Goal: Task Accomplishment & Management: Complete application form

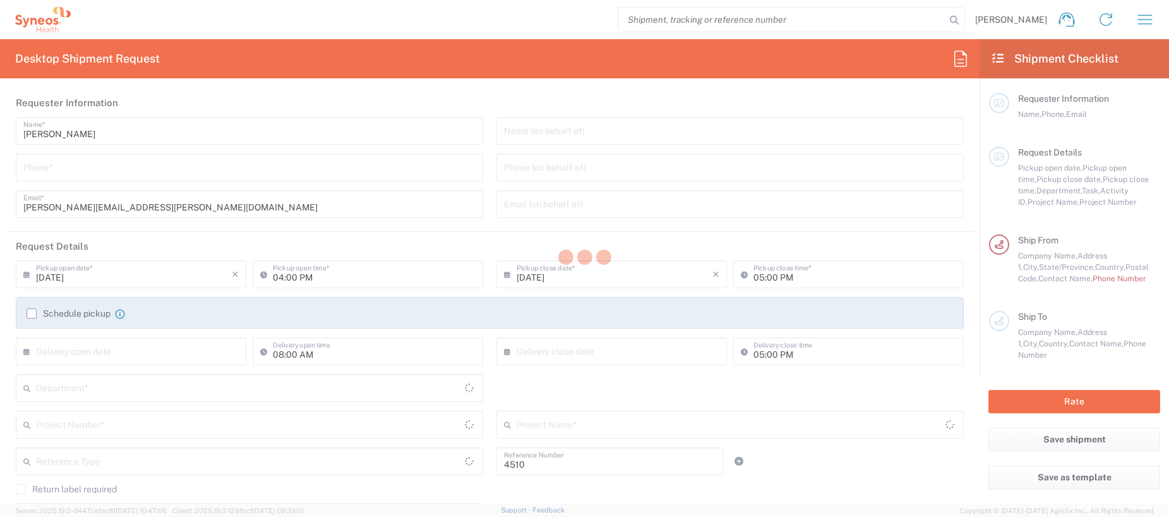
type input "Department"
type input "North Carolina"
type input "United States"
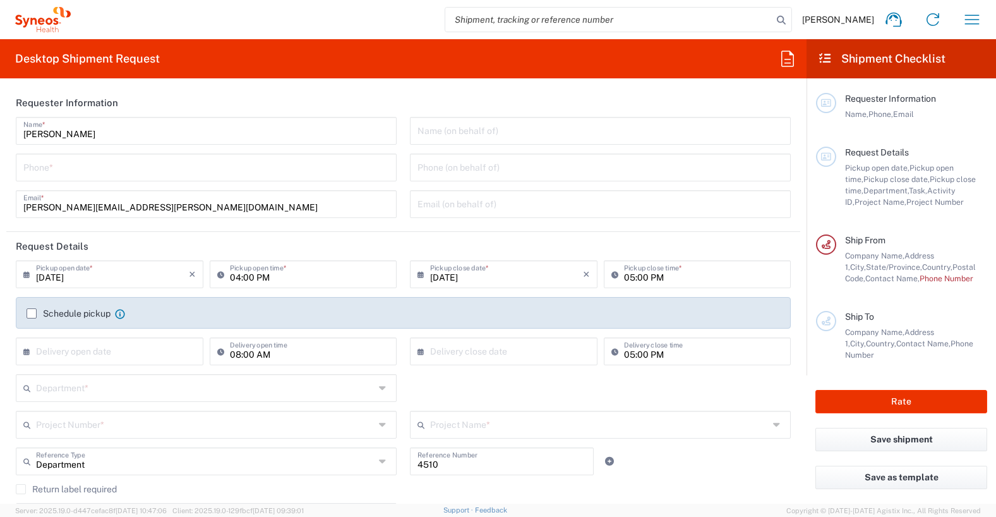
type input "Syneos Health, LLC-Morrisville NC US"
click at [974, 16] on icon "button" at bounding box center [972, 19] width 20 height 20
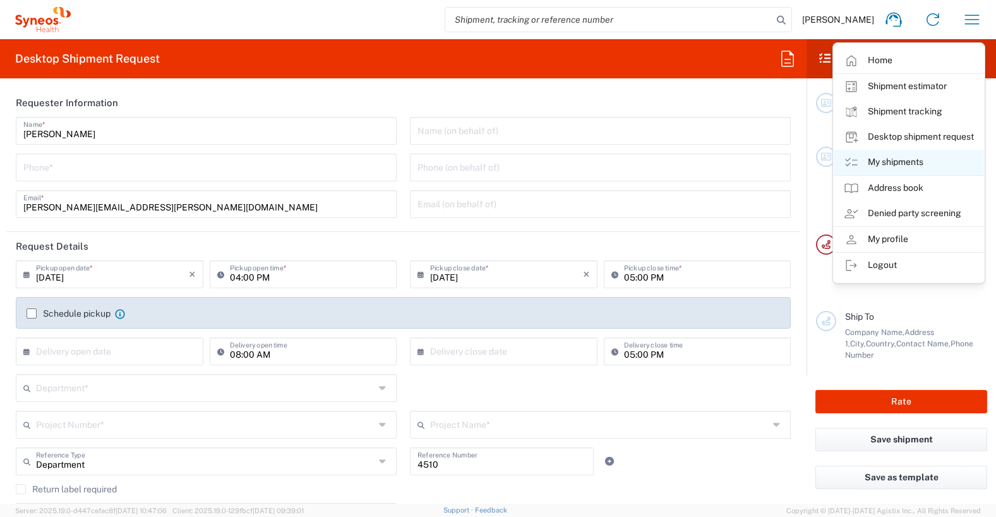
click at [910, 162] on link "My shipments" at bounding box center [909, 162] width 150 height 25
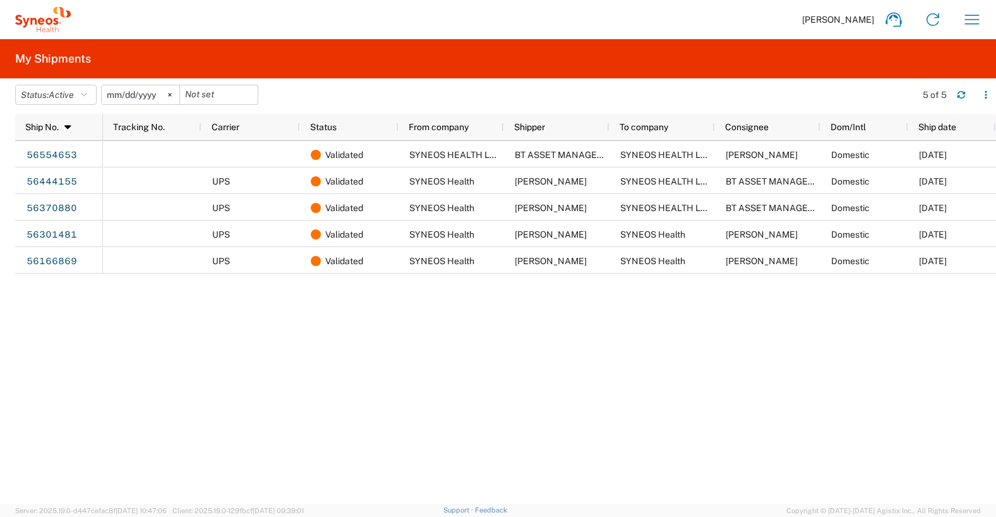
drag, startPoint x: 174, startPoint y: 94, endPoint x: 146, endPoint y: 94, distance: 28.4
click at [171, 94] on icon at bounding box center [169, 95] width 3 height 3
click at [85, 97] on icon "button" at bounding box center [84, 94] width 6 height 9
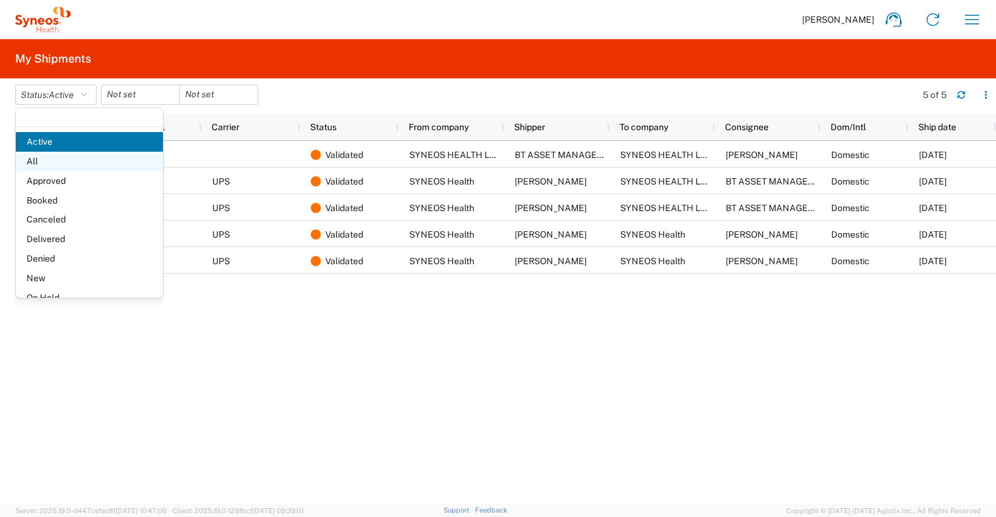
click at [55, 160] on span "All" at bounding box center [89, 162] width 147 height 20
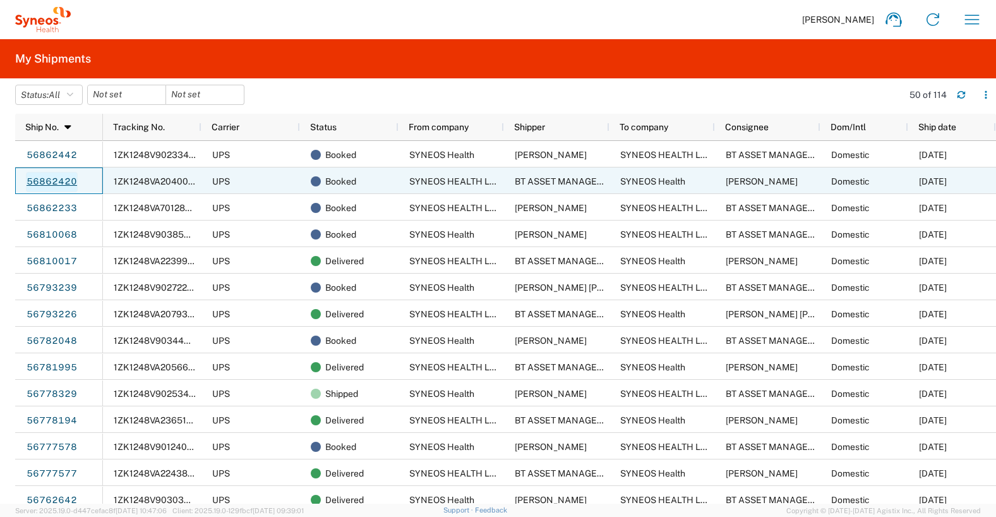
click at [54, 179] on link "56862420" at bounding box center [52, 182] width 52 height 20
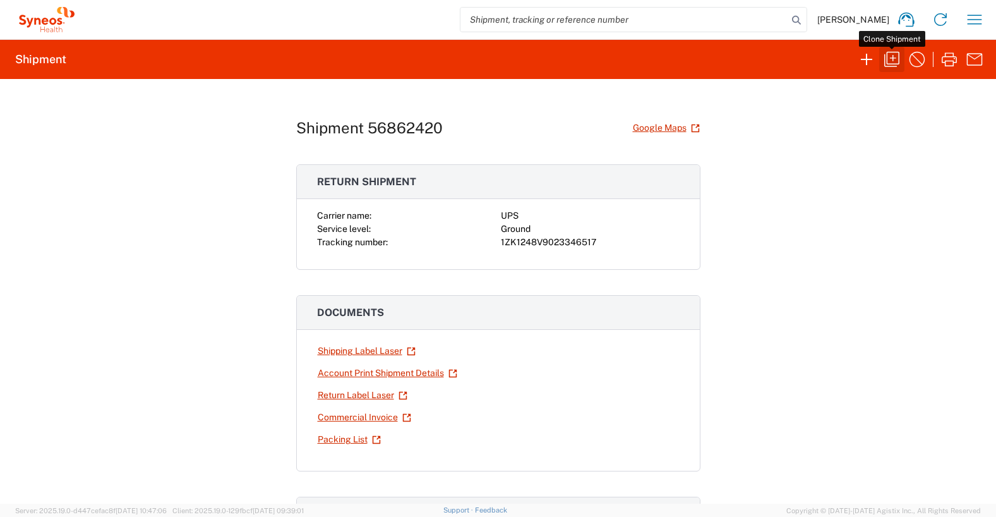
click at [895, 61] on icon "button" at bounding box center [892, 59] width 20 height 20
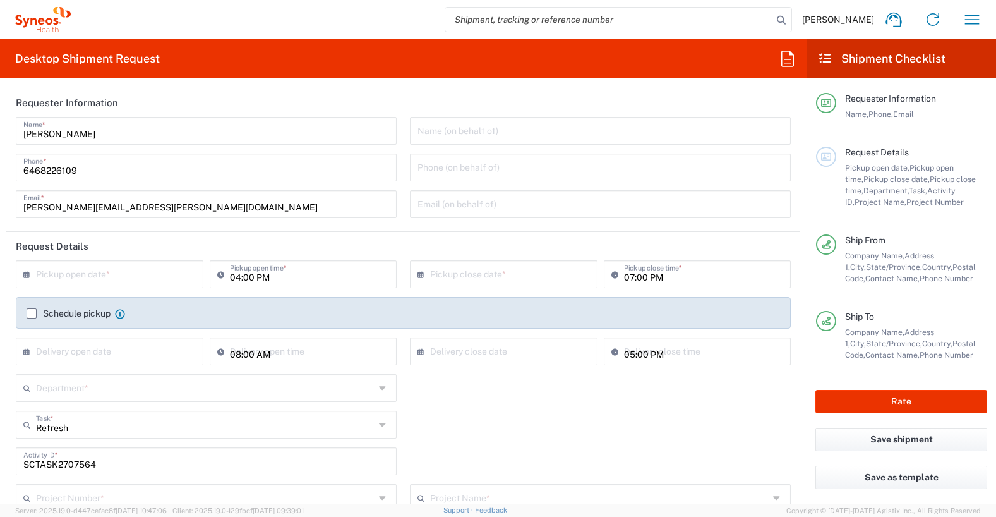
type input "North Carolina"
type input "New Jersey"
type input "Large Box"
type input "USD"
type input "4510 DEPARTMENTAL EXPENSE"
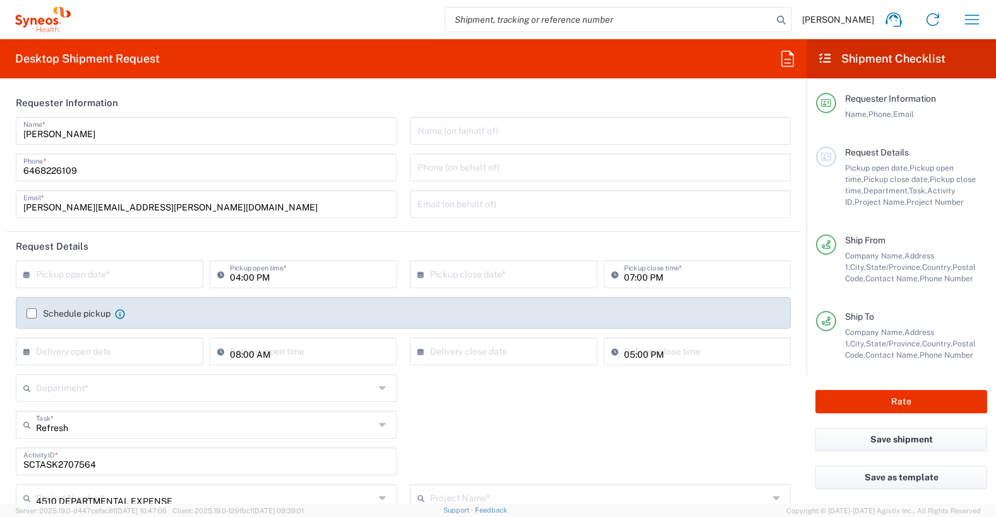
type input "Ground"
type input "4510 DEPARTMENTAL EXPENSE"
type input "4510"
click at [64, 275] on input "text" at bounding box center [112, 273] width 153 height 22
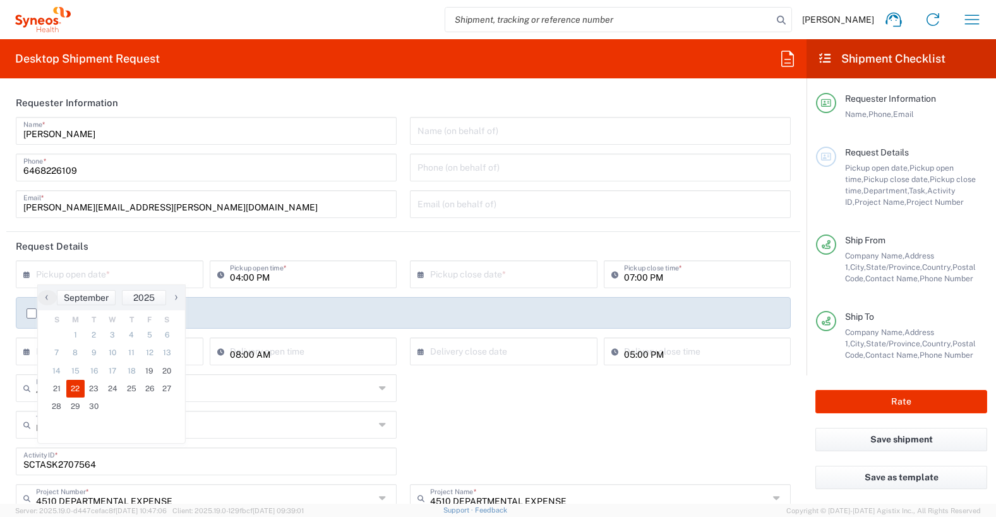
click at [77, 387] on span "22" at bounding box center [75, 389] width 19 height 18
type input "09/22/2025"
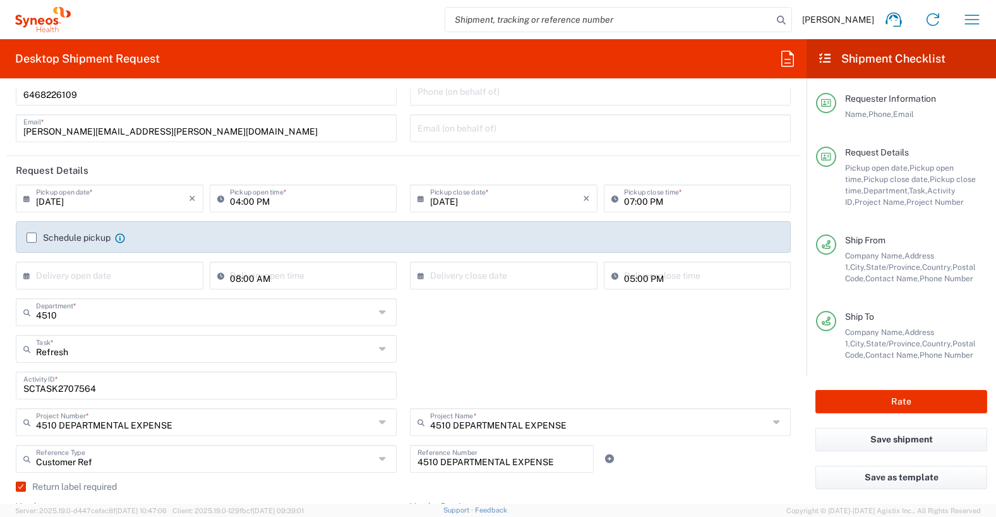
scroll to position [76, 0]
click at [66, 386] on input "SCTASK2707564" at bounding box center [206, 384] width 366 height 22
click at [66, 385] on input "SCTASK2707564" at bounding box center [206, 384] width 366 height 22
paste input "691601"
type input "SCTASK2691601"
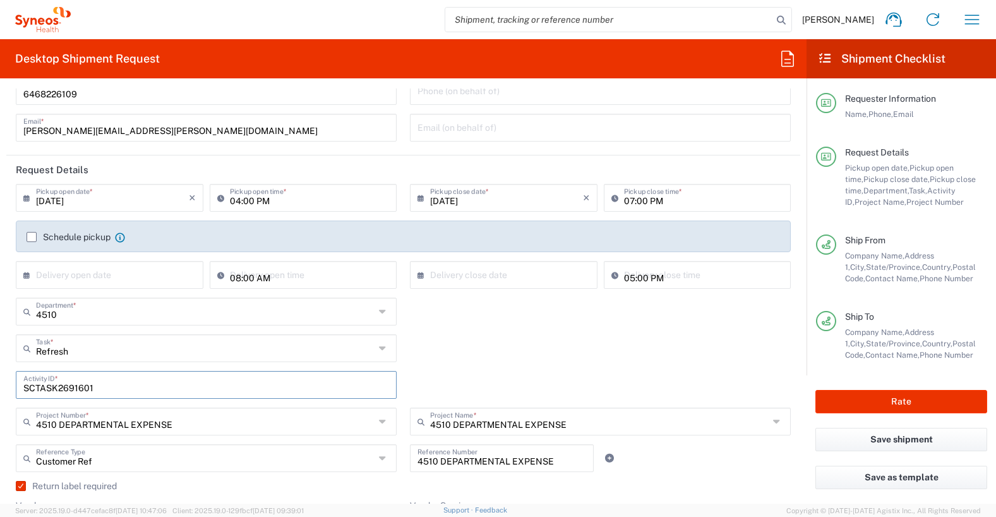
click at [404, 404] on div "SCTASK2691601 Activity ID *" at bounding box center [403, 389] width 788 height 37
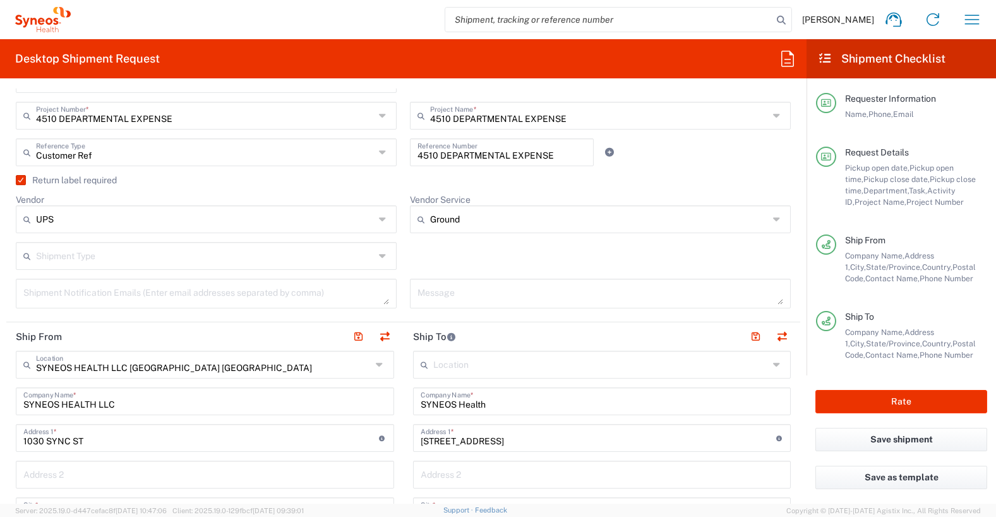
scroll to position [391, 0]
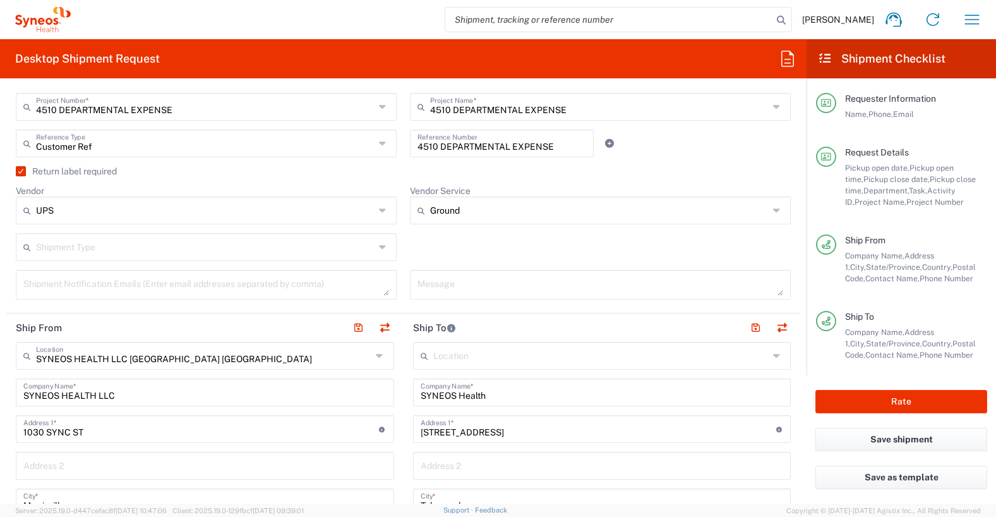
click at [22, 173] on label "Return label required" at bounding box center [66, 171] width 101 height 10
click at [17, 171] on input "Return label required" at bounding box center [17, 171] width 0 height 0
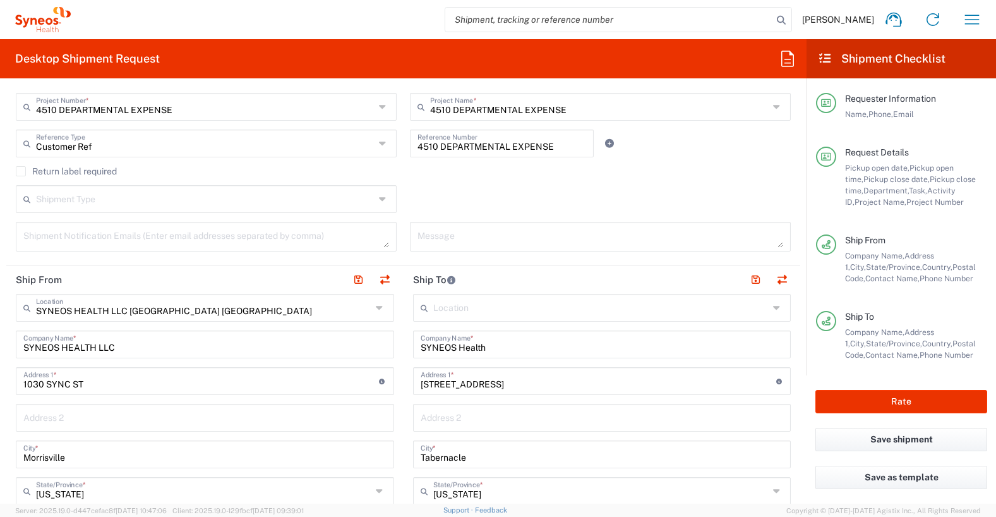
click at [22, 173] on label "Return label required" at bounding box center [66, 171] width 101 height 10
click at [21, 171] on input "Return label required" at bounding box center [21, 171] width 0 height 0
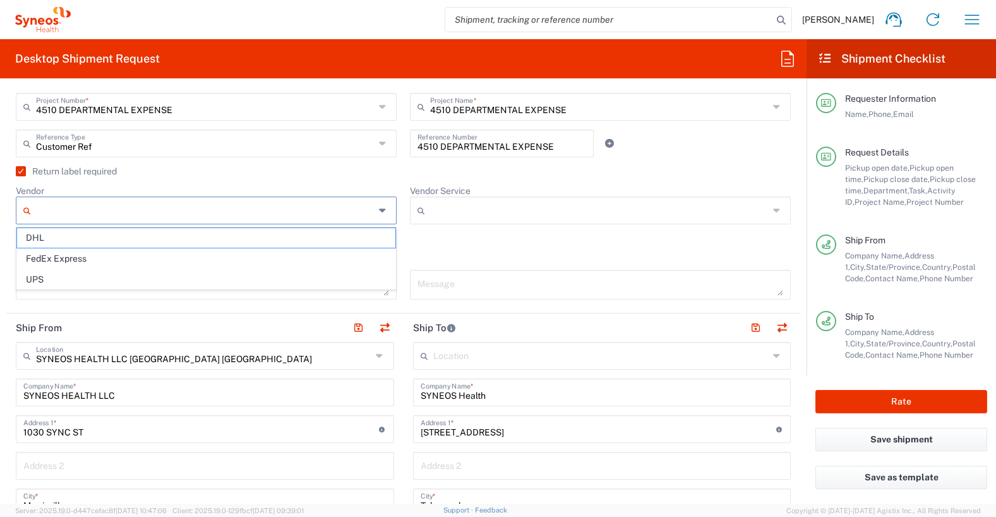
click at [197, 213] on input "Vendor" at bounding box center [205, 210] width 339 height 20
click at [183, 273] on span "UPS" at bounding box center [206, 280] width 378 height 20
type input "UPS"
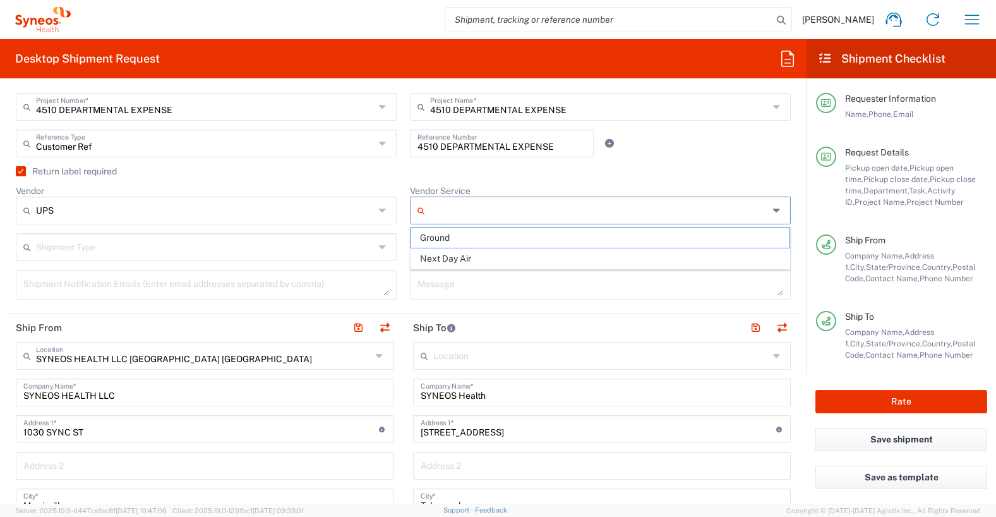
click at [440, 211] on input "Vendor Service" at bounding box center [599, 210] width 339 height 20
click at [449, 237] on span "Ground" at bounding box center [600, 238] width 378 height 20
type input "Ground"
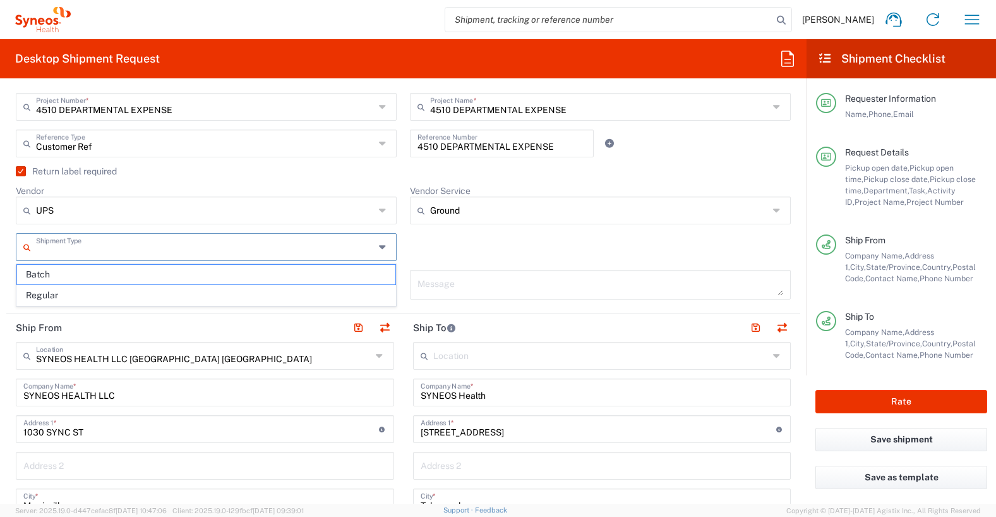
drag, startPoint x: 358, startPoint y: 244, endPoint x: 351, endPoint y: 243, distance: 7.0
click at [357, 244] on input "text" at bounding box center [205, 246] width 339 height 22
click at [278, 301] on span "Regular" at bounding box center [206, 296] width 378 height 20
type input "Regular"
click at [407, 251] on div "Regular Shipment Type Batch Regular" at bounding box center [403, 251] width 788 height 37
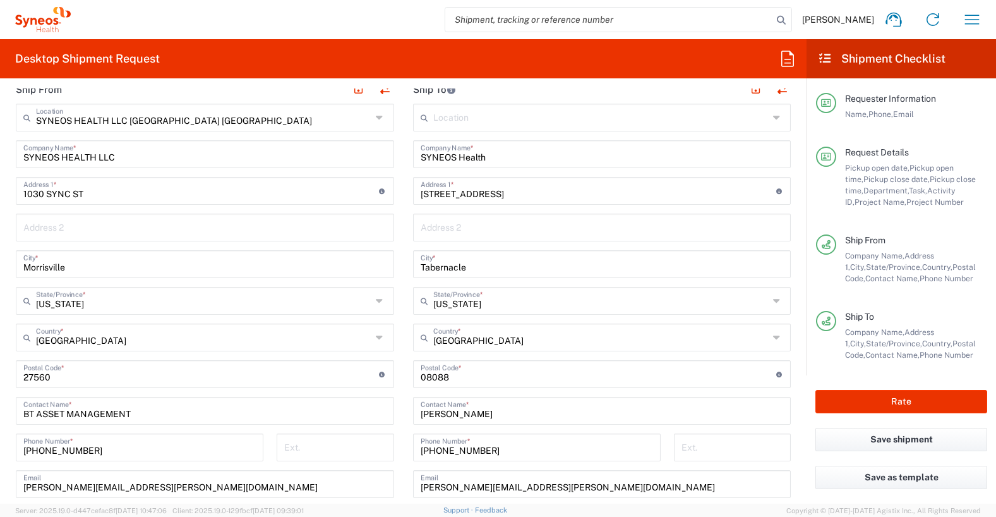
scroll to position [634, 0]
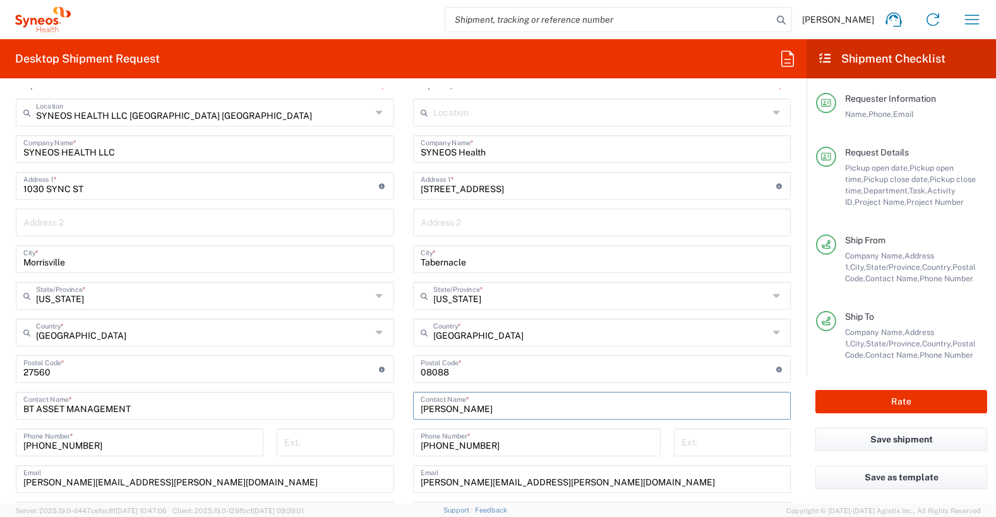
drag, startPoint x: 485, startPoint y: 409, endPoint x: 415, endPoint y: 409, distance: 69.5
click at [415, 409] on div "Frank Insinga Contact Name *" at bounding box center [602, 406] width 378 height 28
paste input "Alisa Cutler"
type input "Alisa Cutler"
drag, startPoint x: 461, startPoint y: 445, endPoint x: 416, endPoint y: 445, distance: 44.9
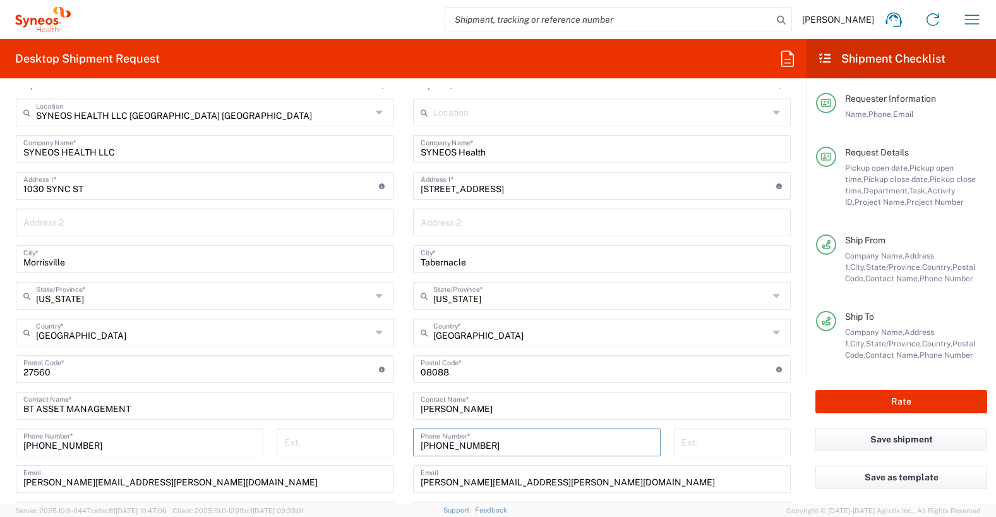
click at [416, 445] on div "609 206 3031 Phone Number *" at bounding box center [537, 442] width 248 height 28
paste input ") 879-99"
click at [440, 445] on input "609) 879-9931" at bounding box center [537, 441] width 233 height 22
click at [458, 445] on input "609 879-9931" at bounding box center [537, 441] width 233 height 22
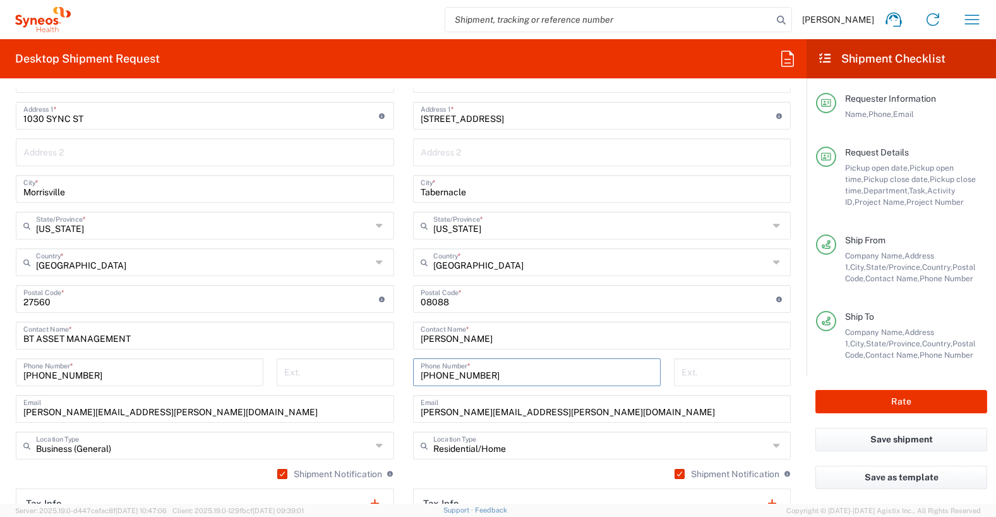
scroll to position [705, 0]
type input "609 879 9931"
drag, startPoint x: 555, startPoint y: 411, endPoint x: 418, endPoint y: 408, distance: 137.1
click at [418, 408] on div "frank.insinga@syneoshealth.com Email" at bounding box center [602, 408] width 378 height 28
paste input "alisa.cutler"
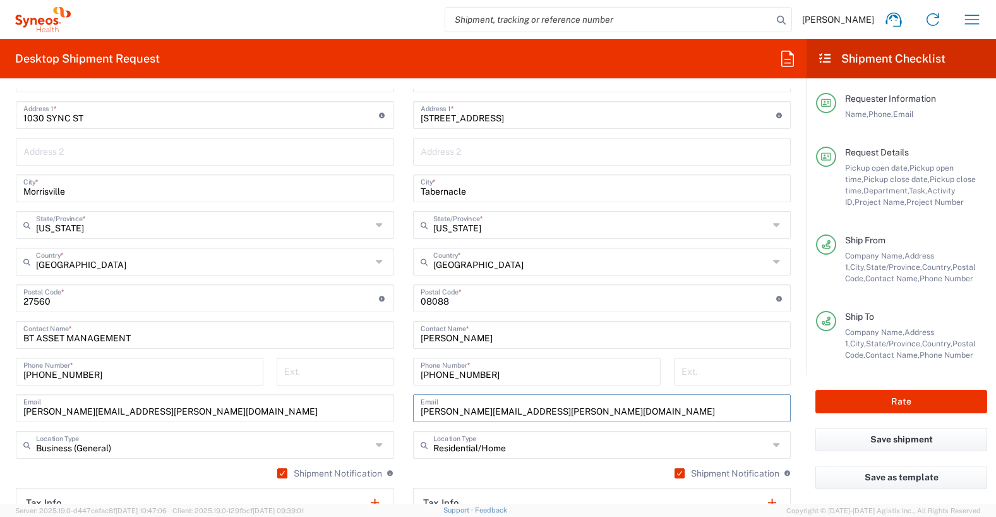
type input "alisa.cutler@syneoshealth.com"
click at [402, 406] on main "SYNEOS HEALTH LLC Morrisville NC Location SYNEOS HEALTH LLC Morrisville NC Addi…" at bounding box center [204, 275] width 397 height 494
click at [454, 301] on input "undefined" at bounding box center [599, 297] width 356 height 22
type input "08087"
drag, startPoint x: 402, startPoint y: 286, endPoint x: 396, endPoint y: 284, distance: 6.4
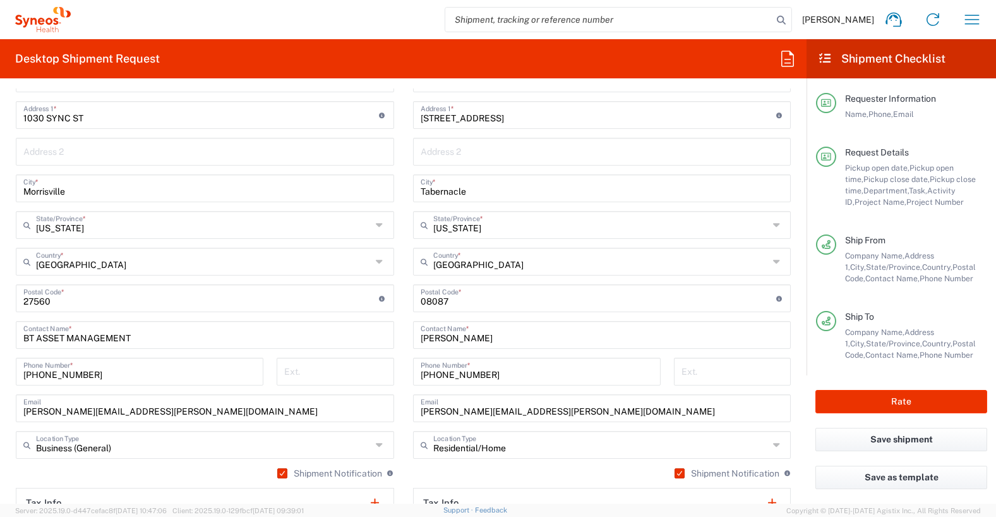
click at [401, 286] on main "SYNEOS HEALTH LLC Morrisville NC Location SYNEOS HEALTH LLC Morrisville NC Addi…" at bounding box center [204, 275] width 397 height 494
click at [485, 196] on input "Tabernacle" at bounding box center [602, 187] width 363 height 22
paste input "Little Egg Harbor"
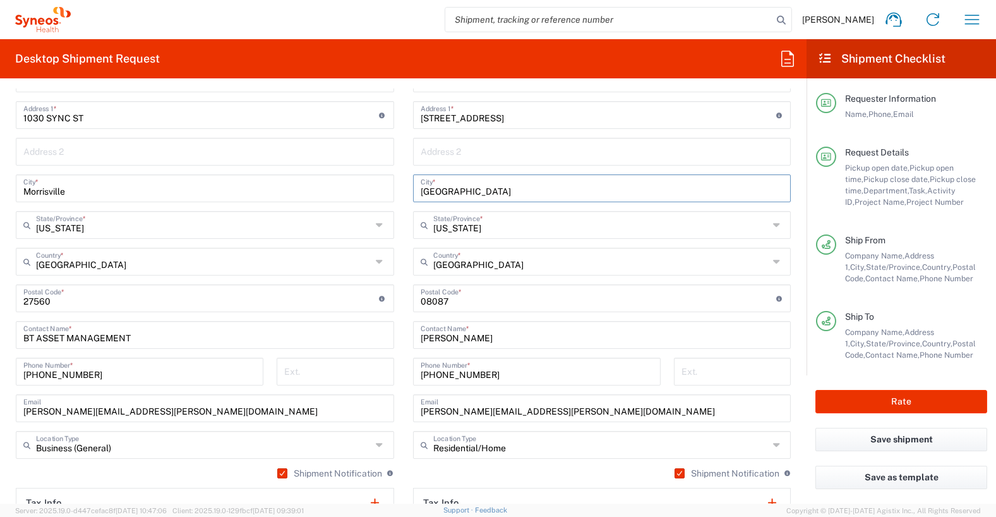
type input "Little Egg Harbor"
click at [401, 194] on main "SYNEOS HEALTH LLC Morrisville NC Location SYNEOS HEALTH LLC Morrisville NC Addi…" at bounding box center [204, 275] width 397 height 494
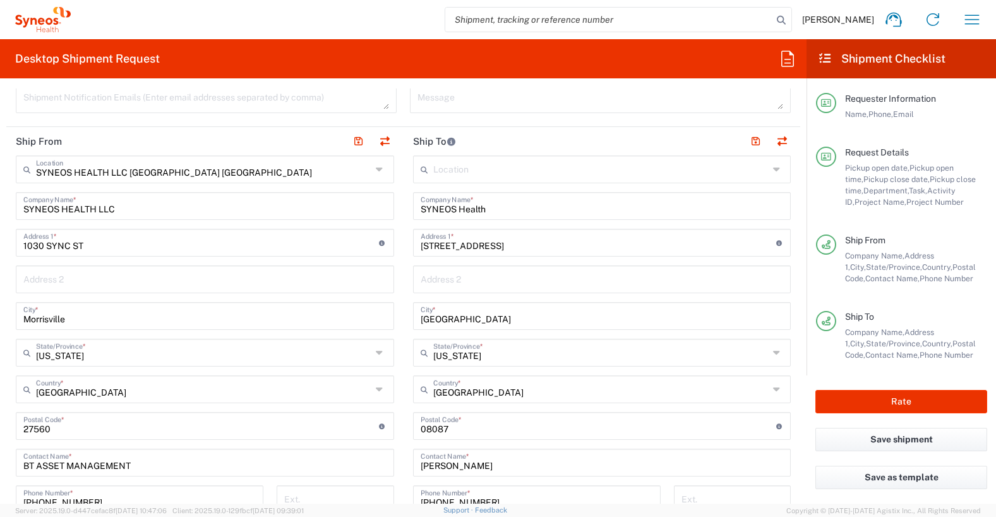
scroll to position [578, 0]
drag, startPoint x: 486, startPoint y: 247, endPoint x: 412, endPoint y: 243, distance: 74.1
click at [413, 243] on agx-material-input "240 Oak Lane Address 1 * For cross streets use street names with '&' or 'and' i…" at bounding box center [602, 242] width 378 height 28
paste input "16 Hillcrest Ln"
type input "16 Hillcrest Ln"
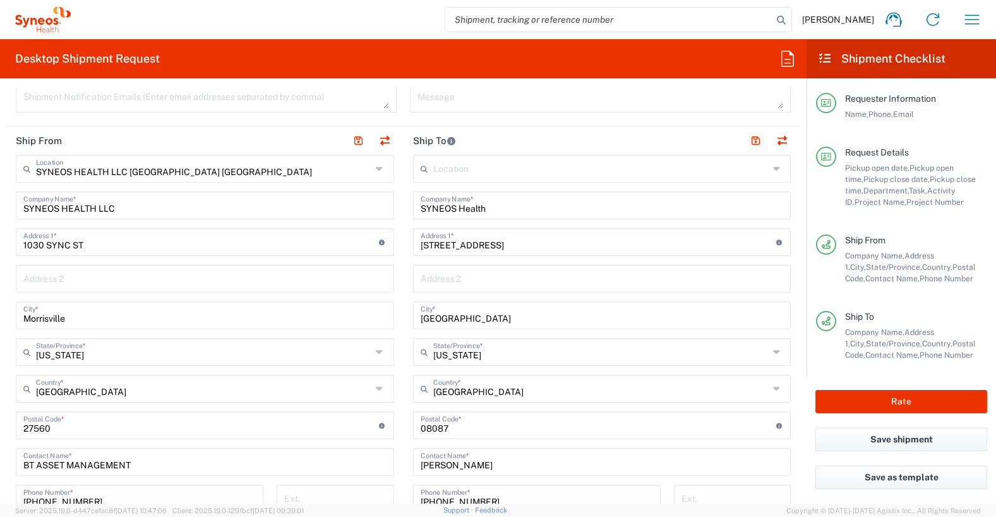
click at [406, 262] on main "Location Addison Whitney LLC-Morrisvile NC US Barcelona-Syneos Health BioSector…" at bounding box center [602, 420] width 397 height 531
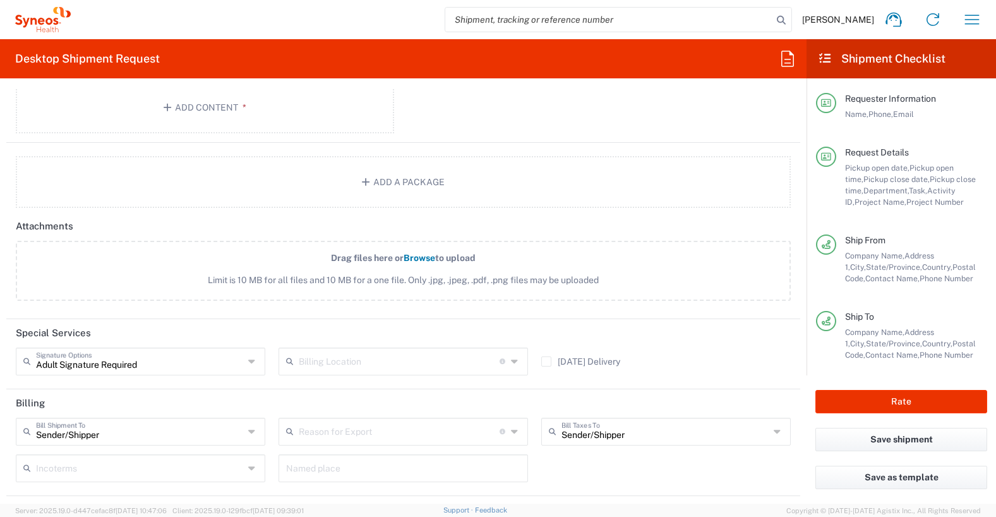
scroll to position [1619, 0]
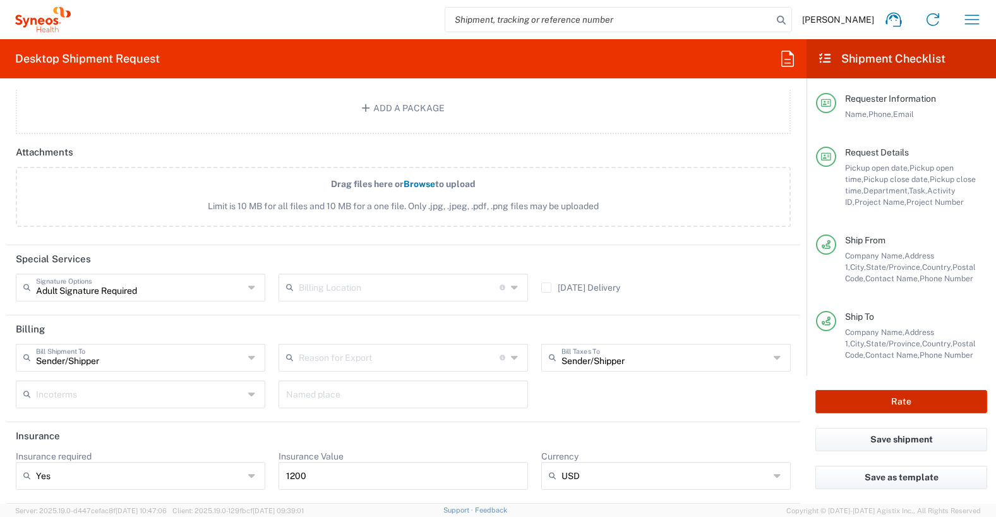
click at [886, 400] on button "Rate" at bounding box center [902, 401] width 172 height 23
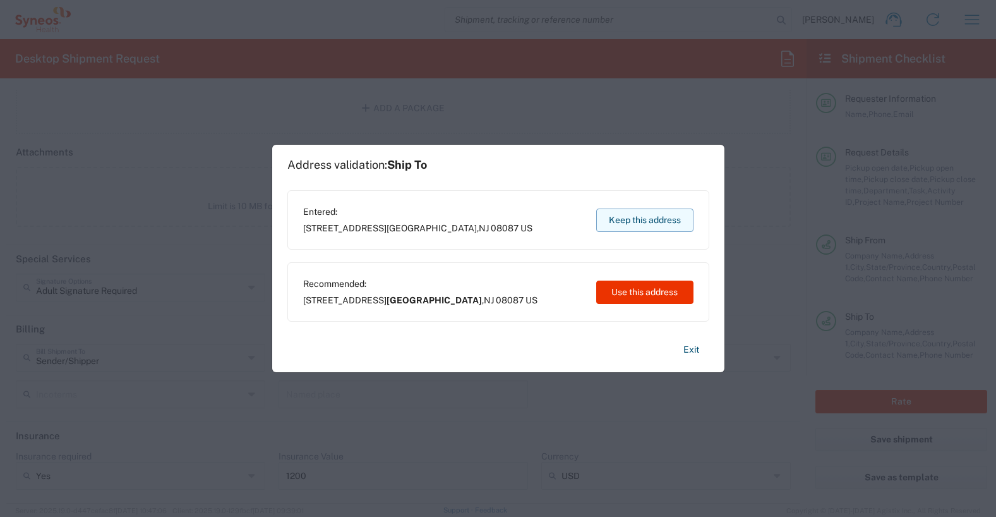
click at [625, 221] on button "Keep this address" at bounding box center [644, 219] width 97 height 23
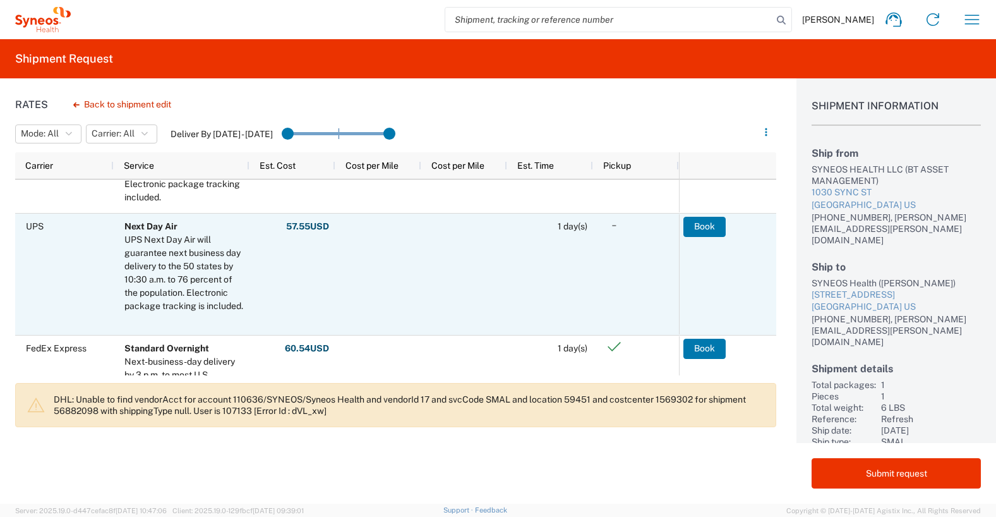
scroll to position [299, 0]
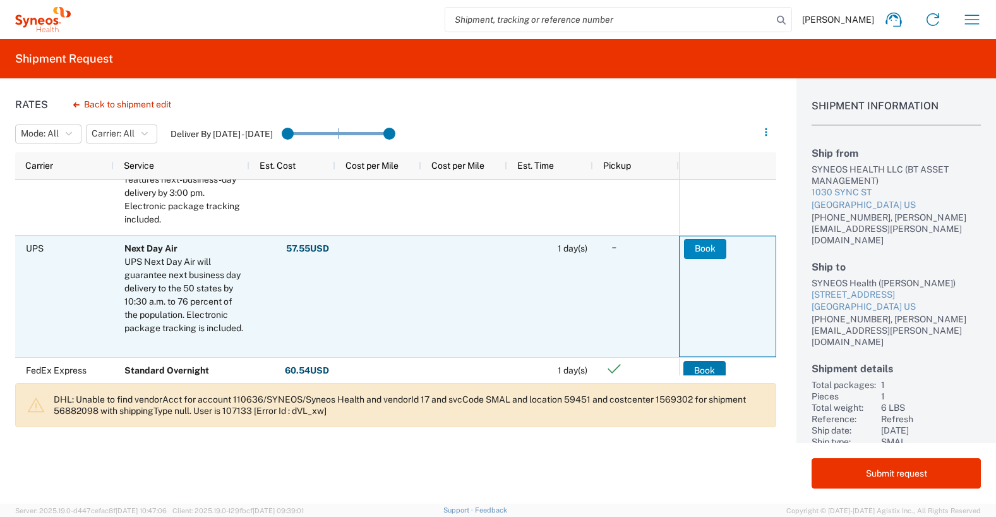
click at [710, 246] on button "Book" at bounding box center [705, 249] width 42 height 20
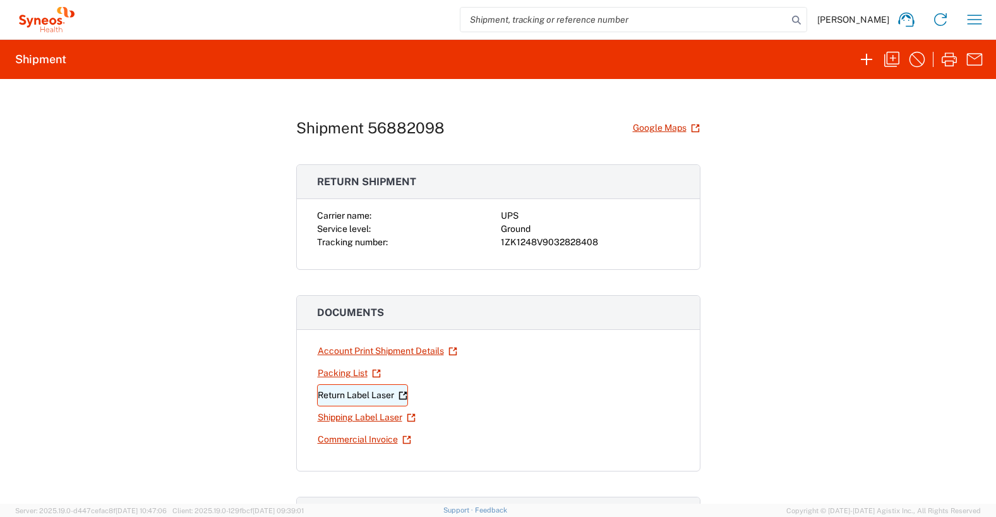
click at [337, 392] on link "Return Label Laser" at bounding box center [362, 395] width 91 height 22
click at [370, 414] on link "Shipping Label Laser" at bounding box center [366, 417] width 99 height 22
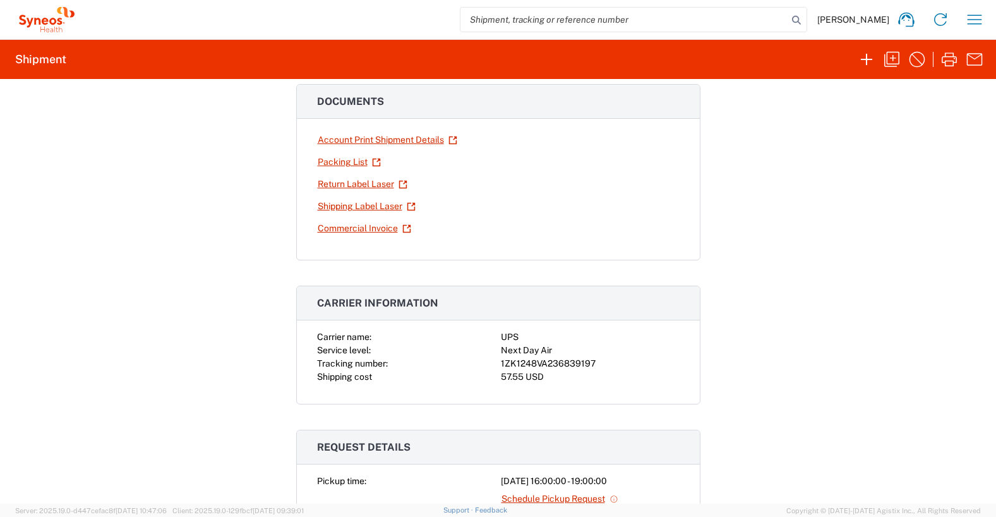
scroll to position [236, 0]
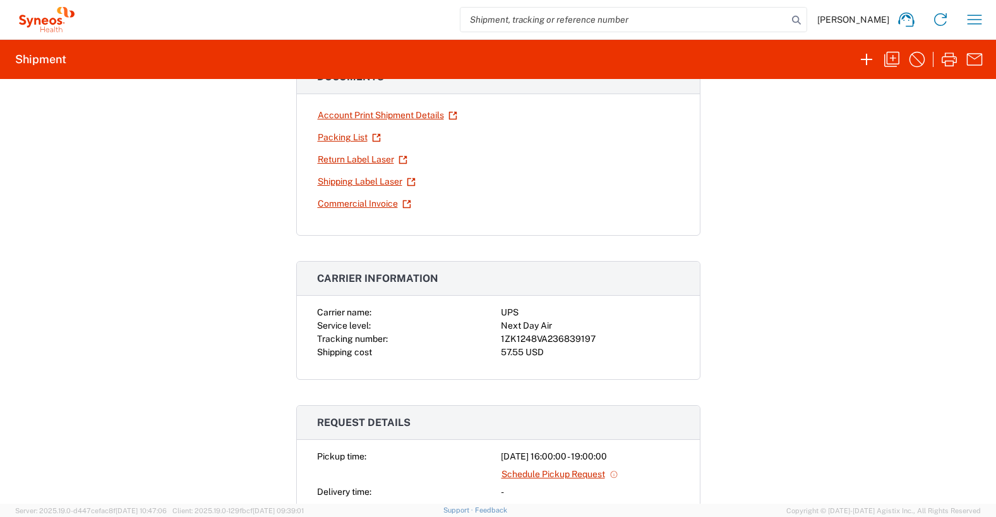
click at [576, 342] on div "1ZK1248VA236839197" at bounding box center [590, 338] width 179 height 13
click at [576, 341] on div "1ZK1248VA236839197" at bounding box center [590, 338] width 179 height 13
copy div "1ZK1248VA236839197"
